Goal: Navigation & Orientation: Find specific page/section

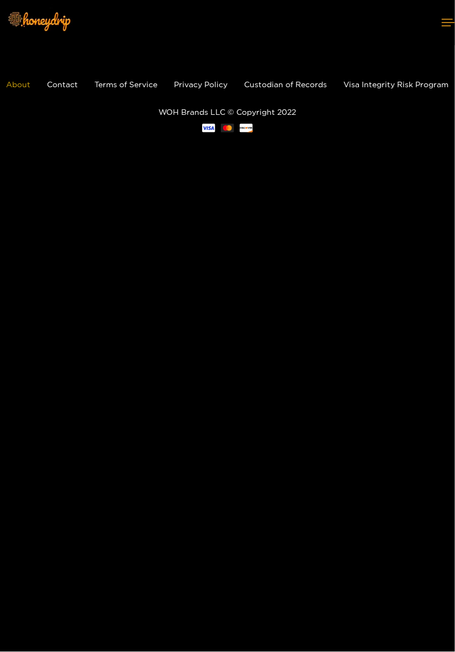
click at [17, 81] on link "About" at bounding box center [19, 84] width 24 height 8
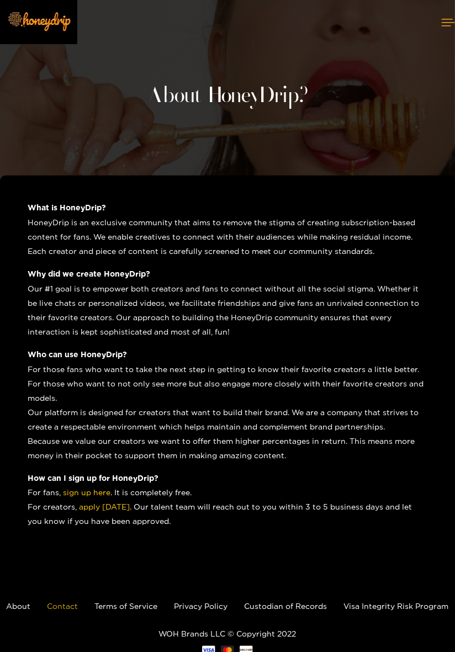
click at [65, 607] on link "Contact" at bounding box center [62, 606] width 31 height 8
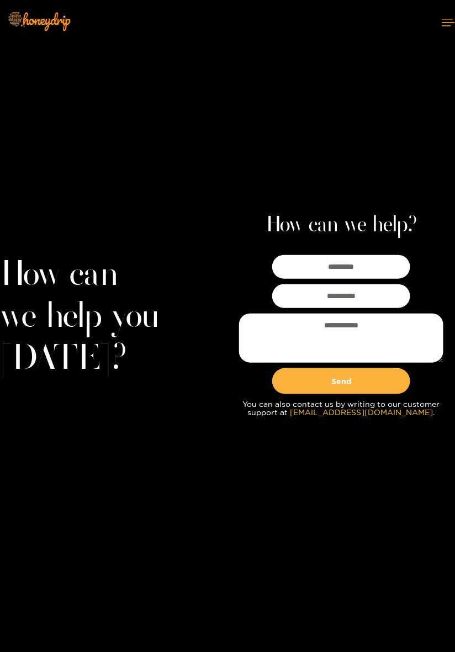
scroll to position [120, 0]
